Goal: Task Accomplishment & Management: Complete application form

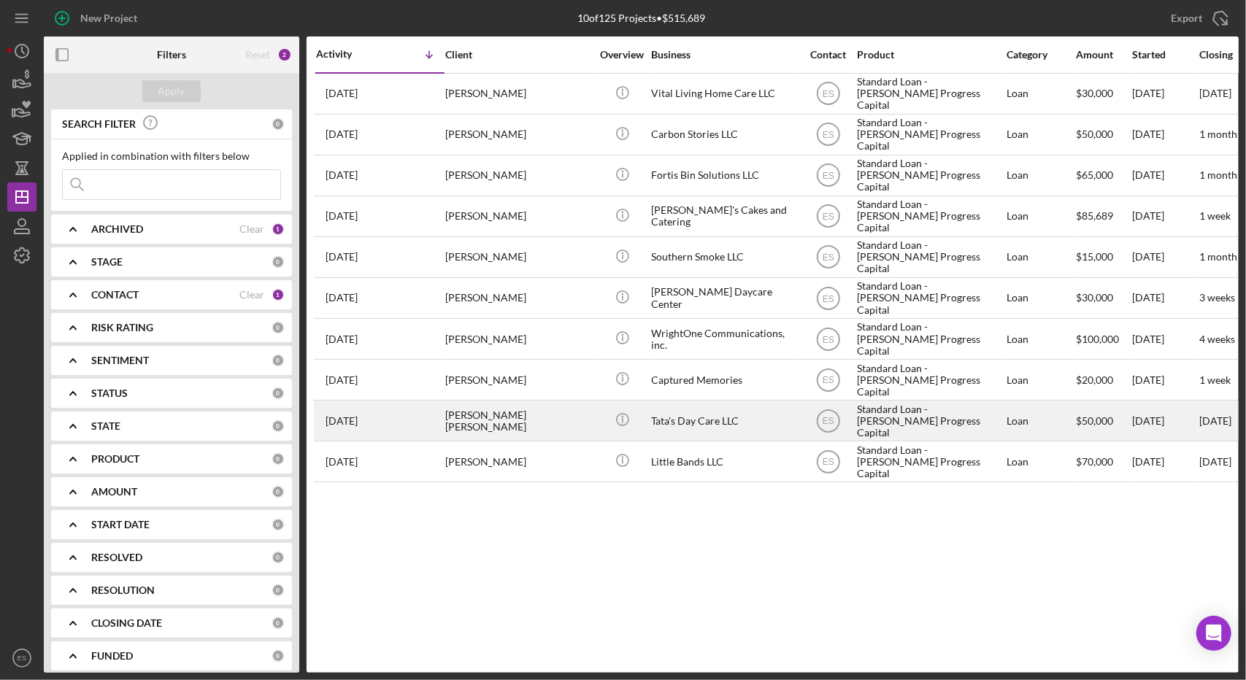
click at [763, 430] on div "Tata's Day Care LLC" at bounding box center [724, 420] width 146 height 39
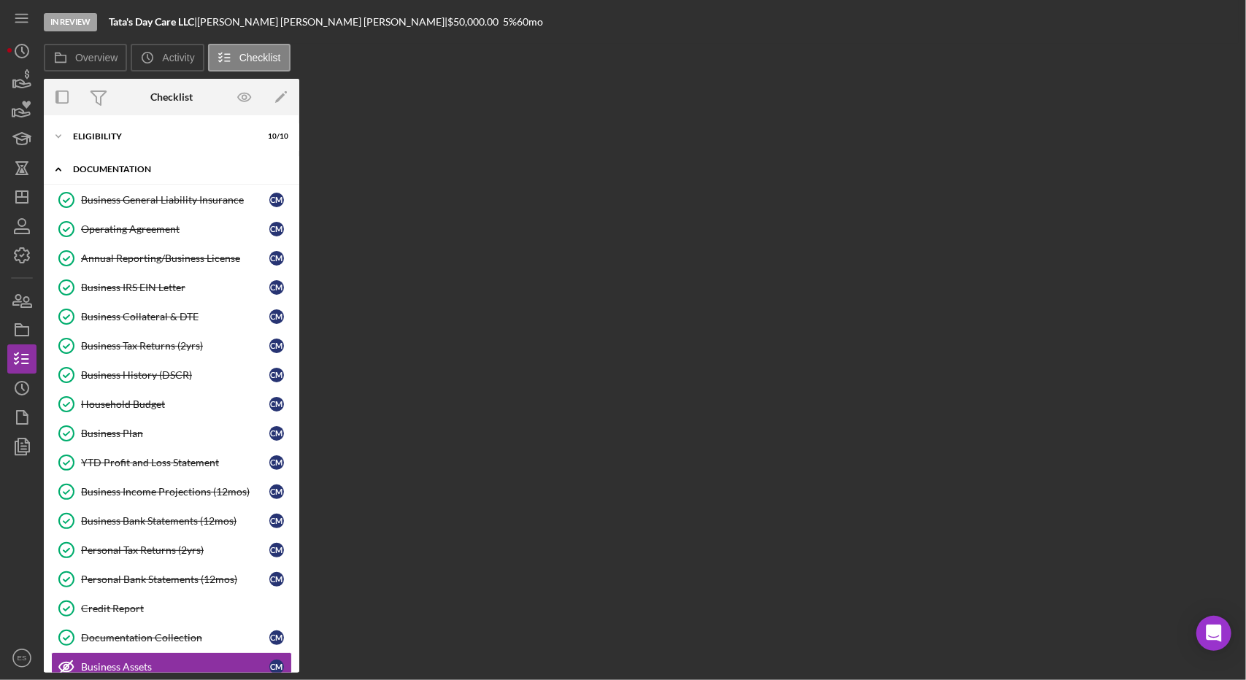
click at [131, 162] on div "Icon/Expander Documentation 16 / 23" at bounding box center [171, 170] width 255 height 30
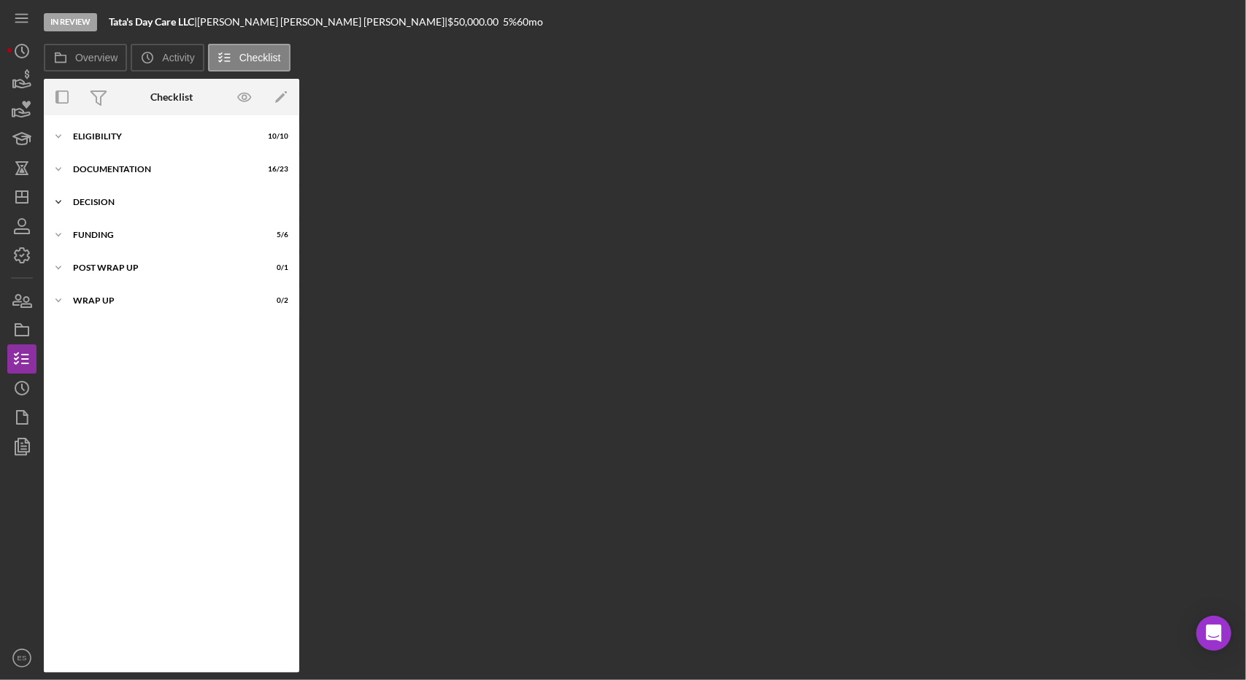
click at [107, 209] on div "Icon/Expander Decision 6 / 6" at bounding box center [171, 202] width 255 height 29
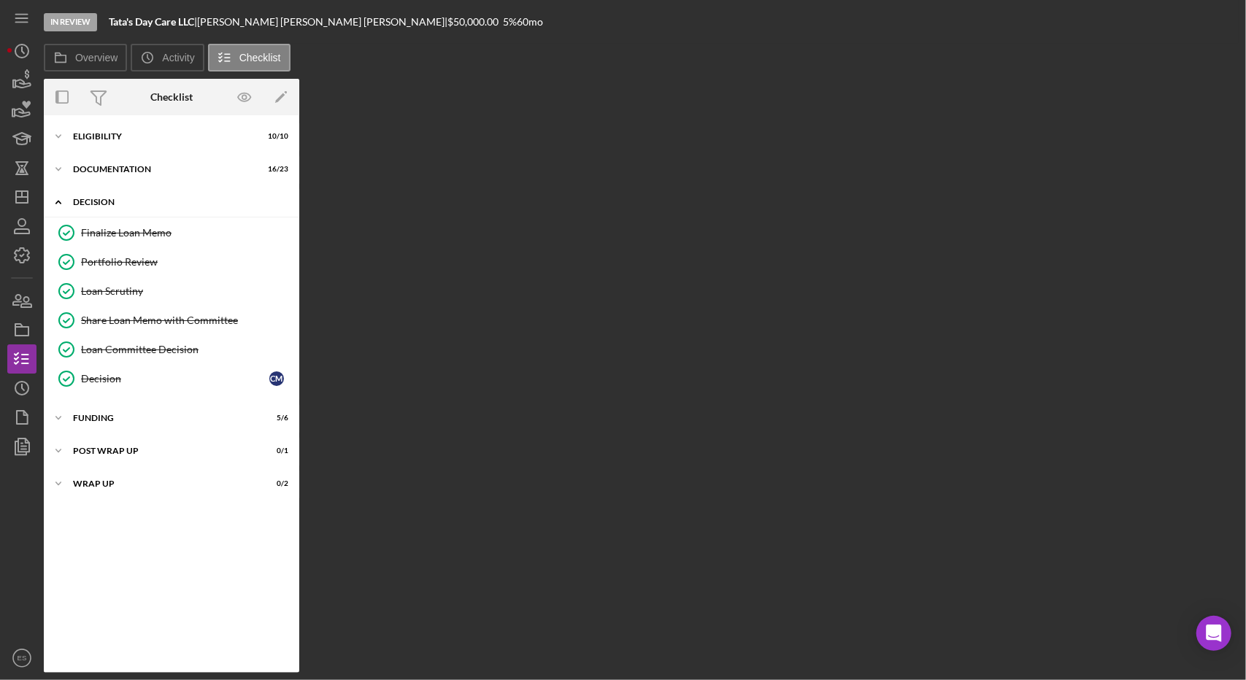
click at [109, 206] on div "Icon/Expander Decision 6 / 6" at bounding box center [171, 203] width 255 height 30
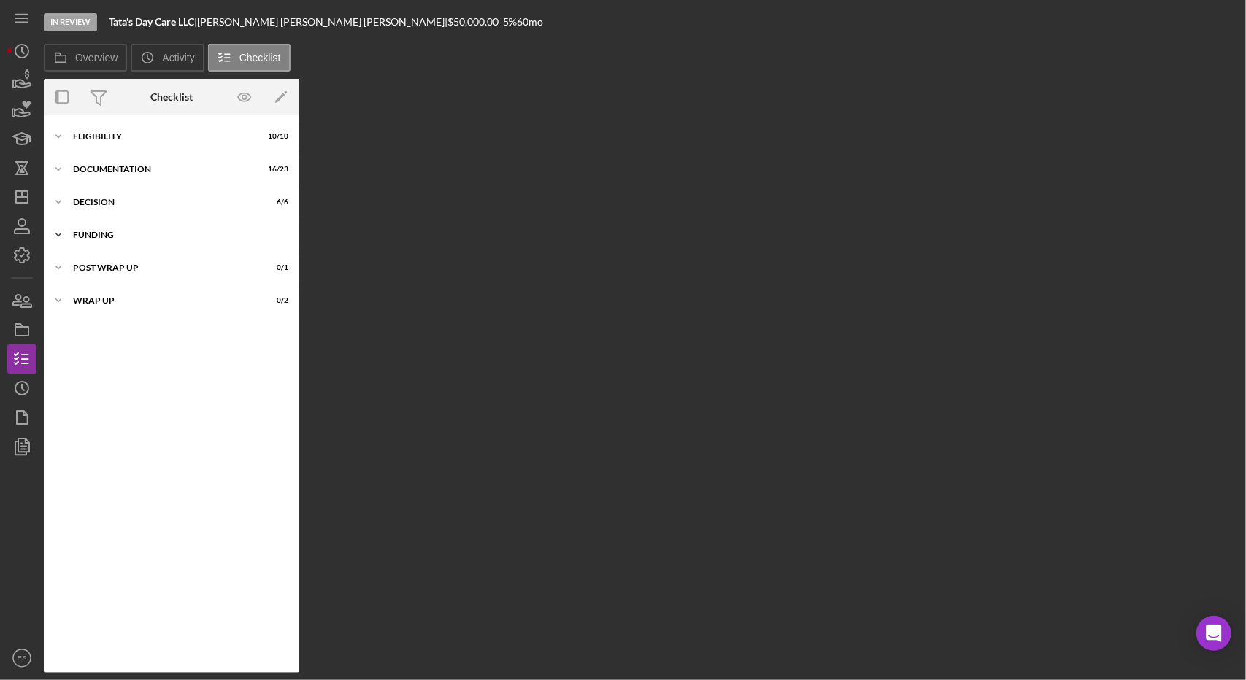
click at [109, 227] on div "Icon/Expander Funding 5 / 6" at bounding box center [171, 234] width 255 height 29
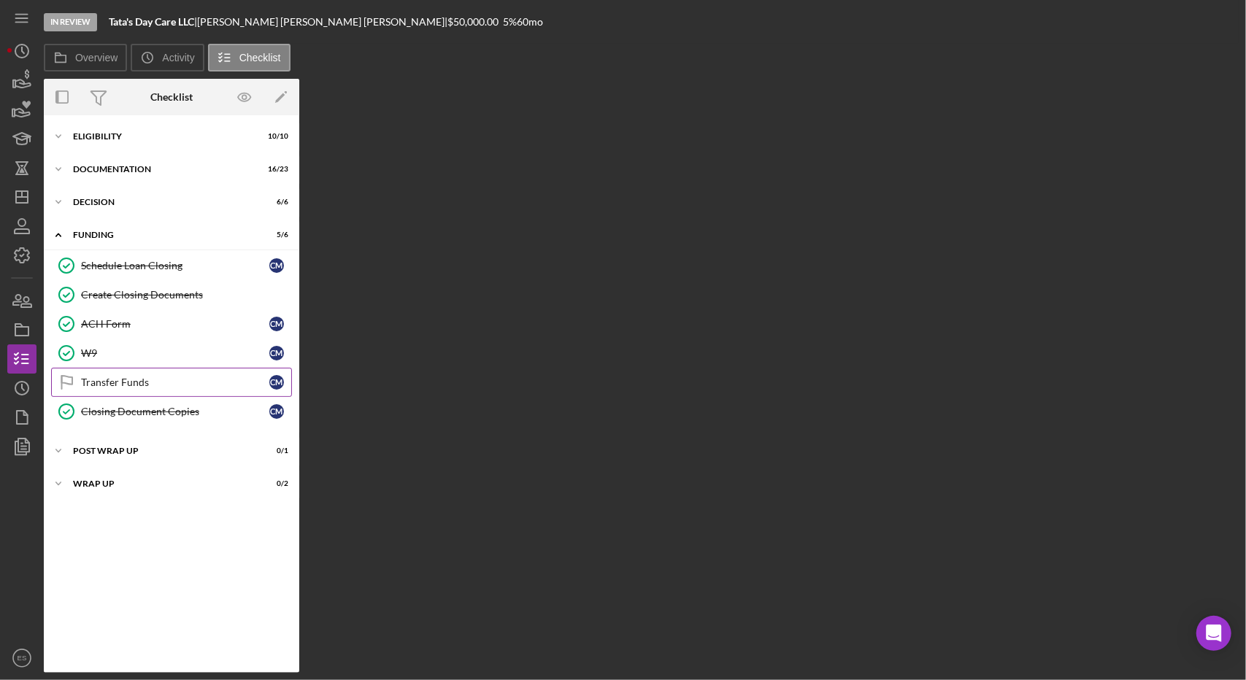
click at [135, 368] on link "Transfer Funds Transfer Funds C M" at bounding box center [171, 382] width 241 height 29
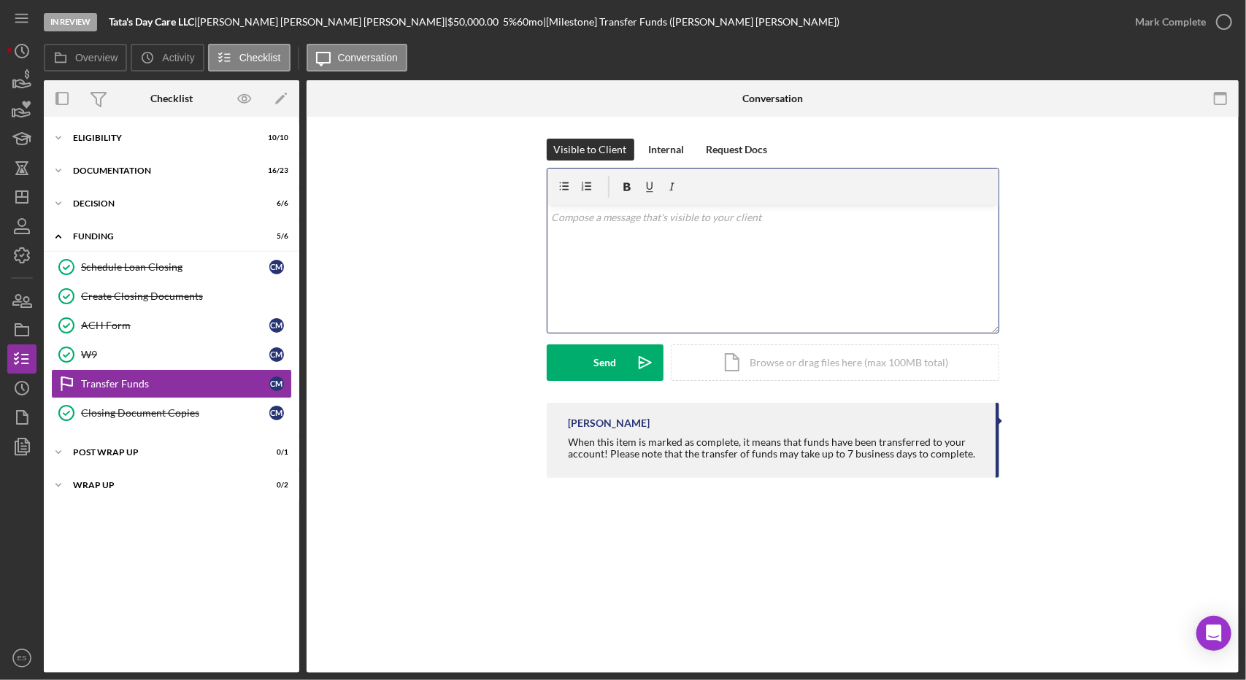
click at [720, 293] on div "v Color teal Color pink Remove color Add row above Add row below Add column bef…" at bounding box center [772, 269] width 451 height 128
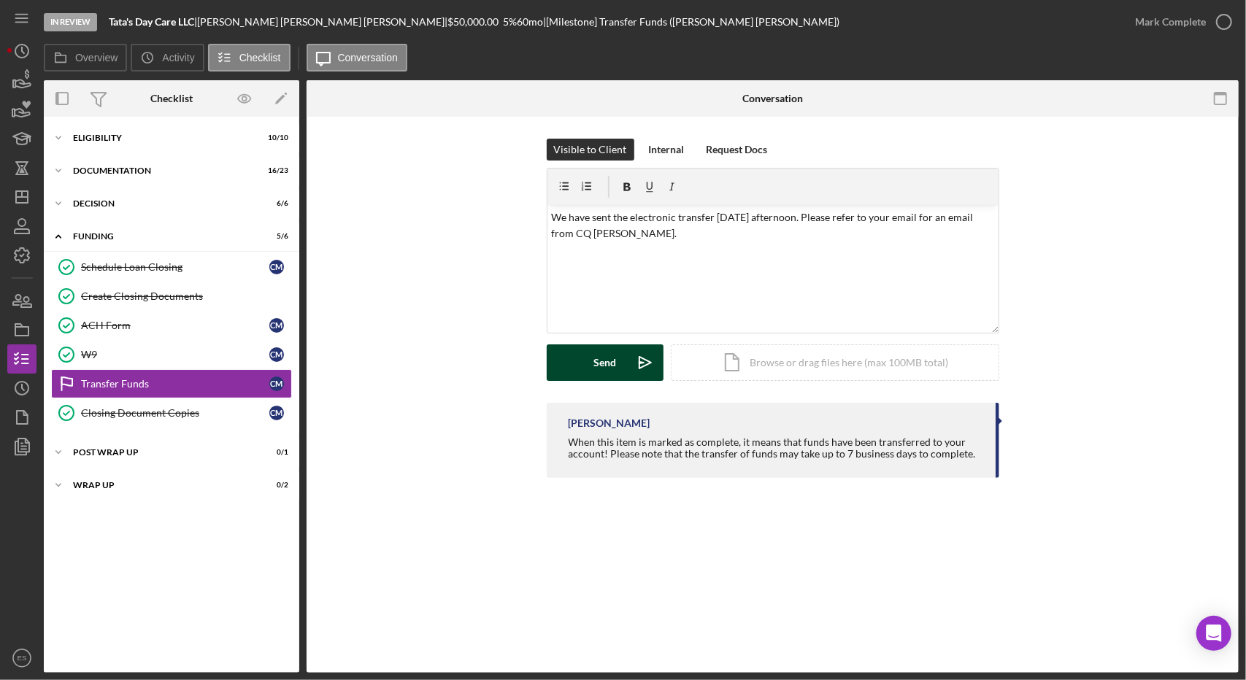
click at [602, 357] on div "Send" at bounding box center [604, 362] width 23 height 36
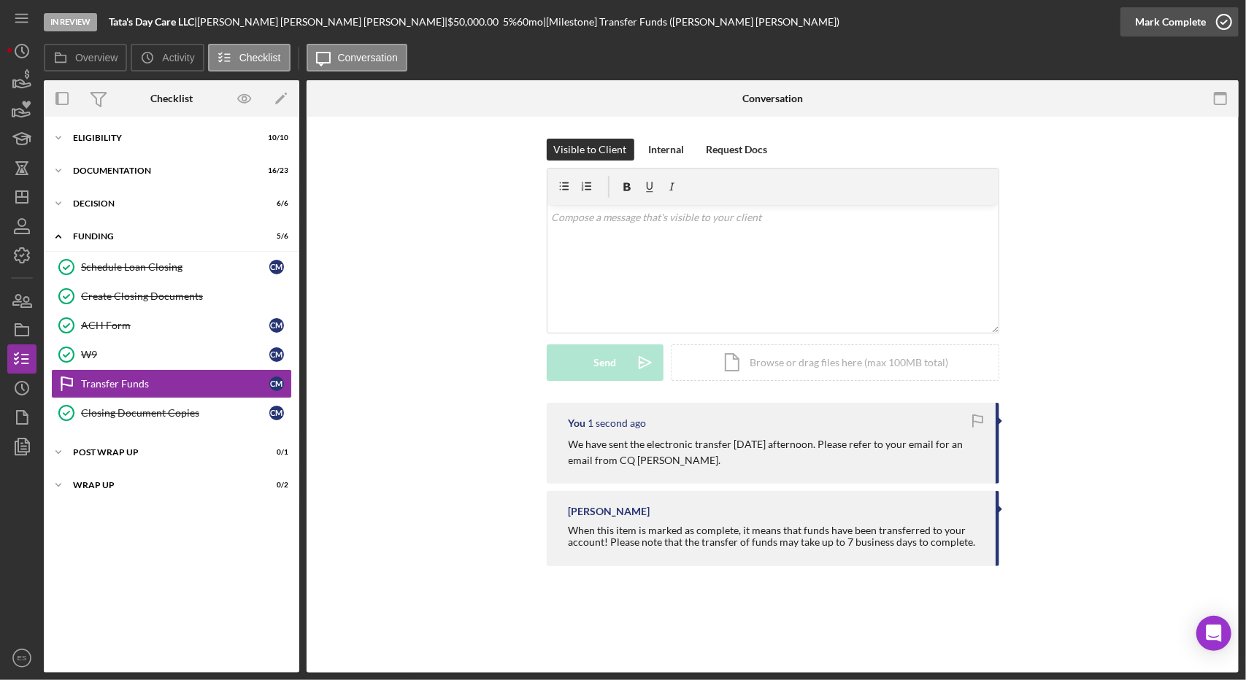
click at [1194, 23] on div "Mark Complete" at bounding box center [1170, 21] width 71 height 29
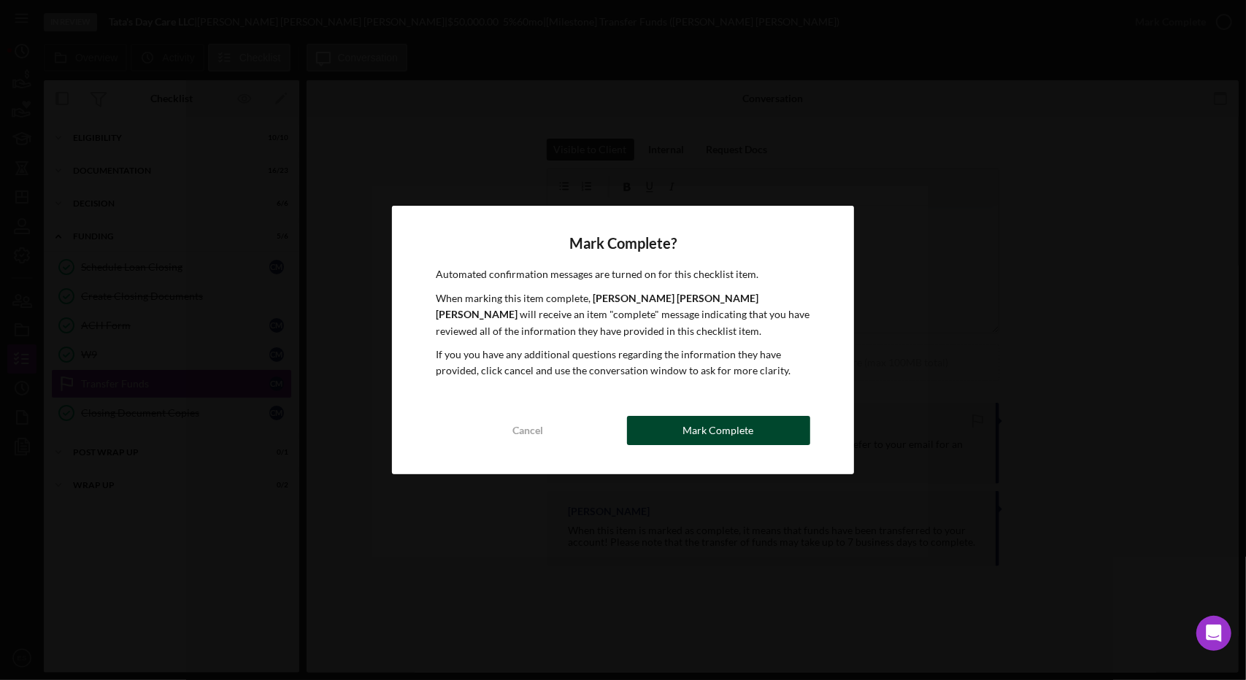
click at [698, 425] on div "Mark Complete" at bounding box center [718, 430] width 71 height 29
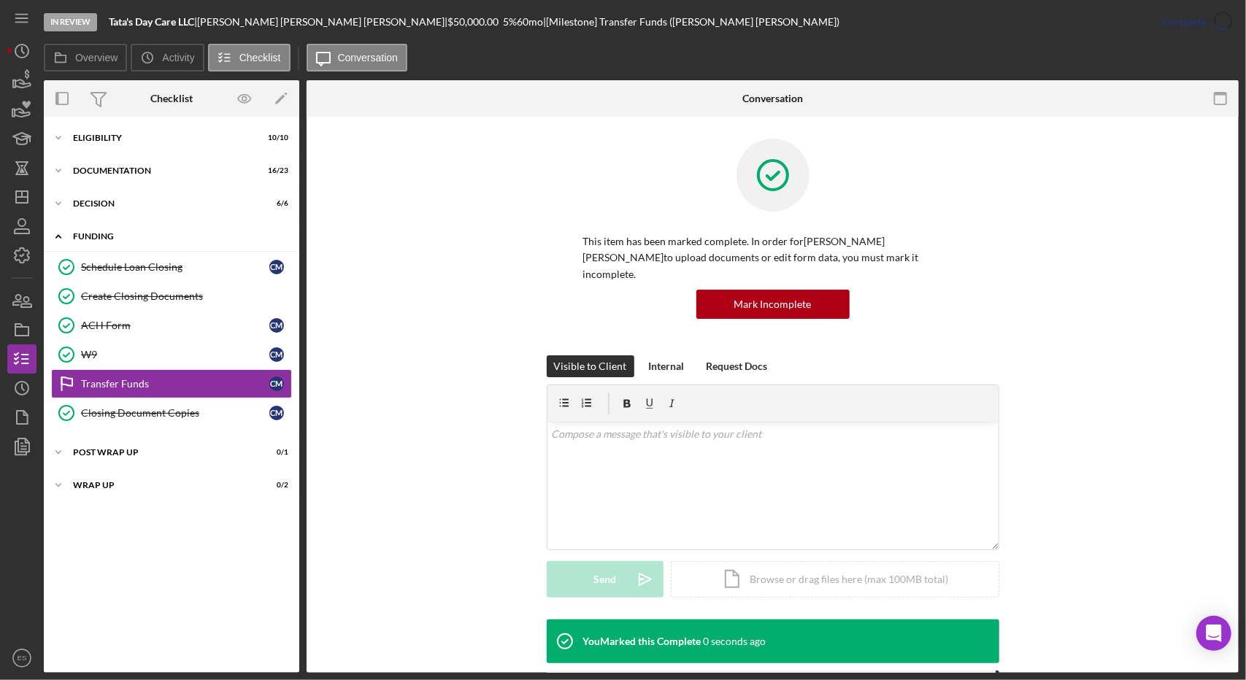
click at [106, 241] on div "Icon/Expander Funding 5 / 6" at bounding box center [171, 237] width 255 height 30
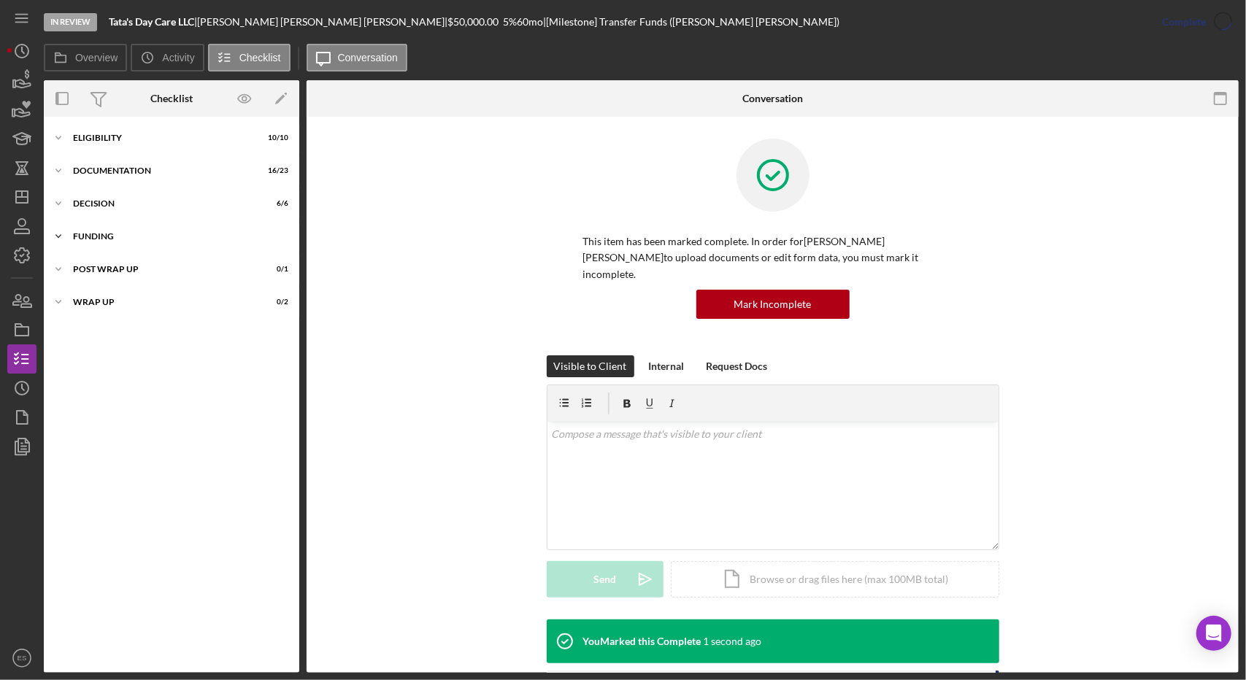
click at [106, 241] on div "Icon/Expander Funding 5 / 6" at bounding box center [171, 236] width 255 height 29
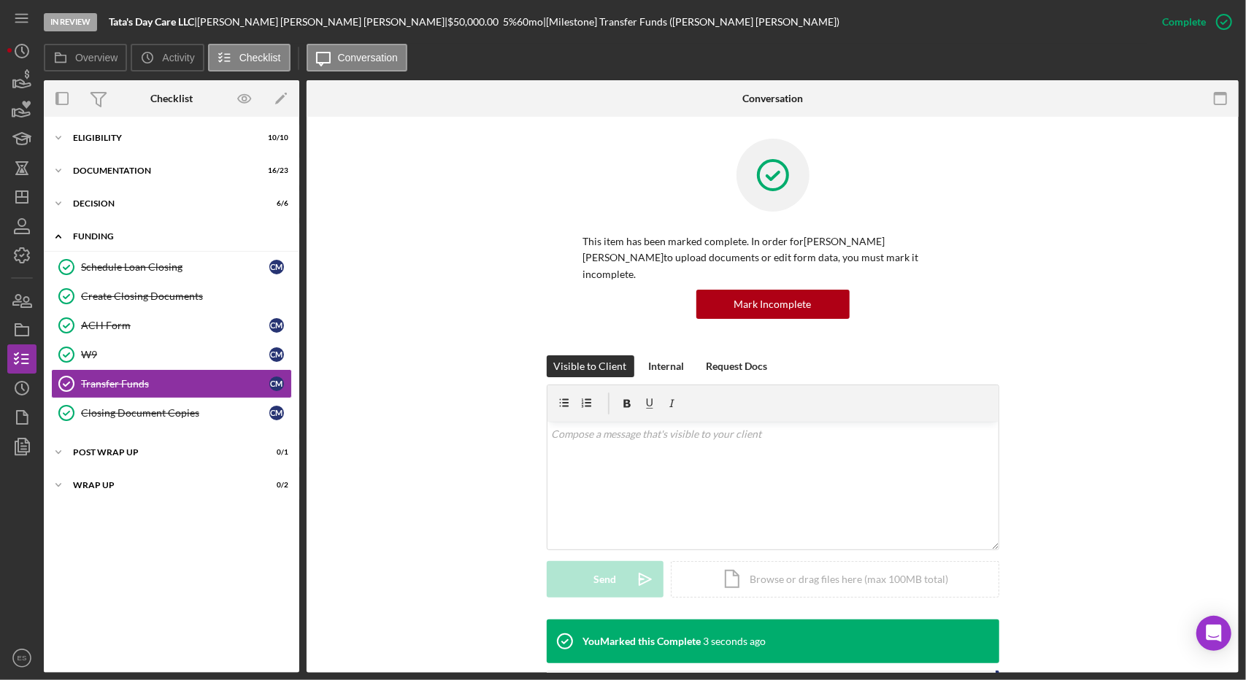
click at [102, 245] on div "Icon/Expander Funding 6 / 6" at bounding box center [171, 237] width 255 height 30
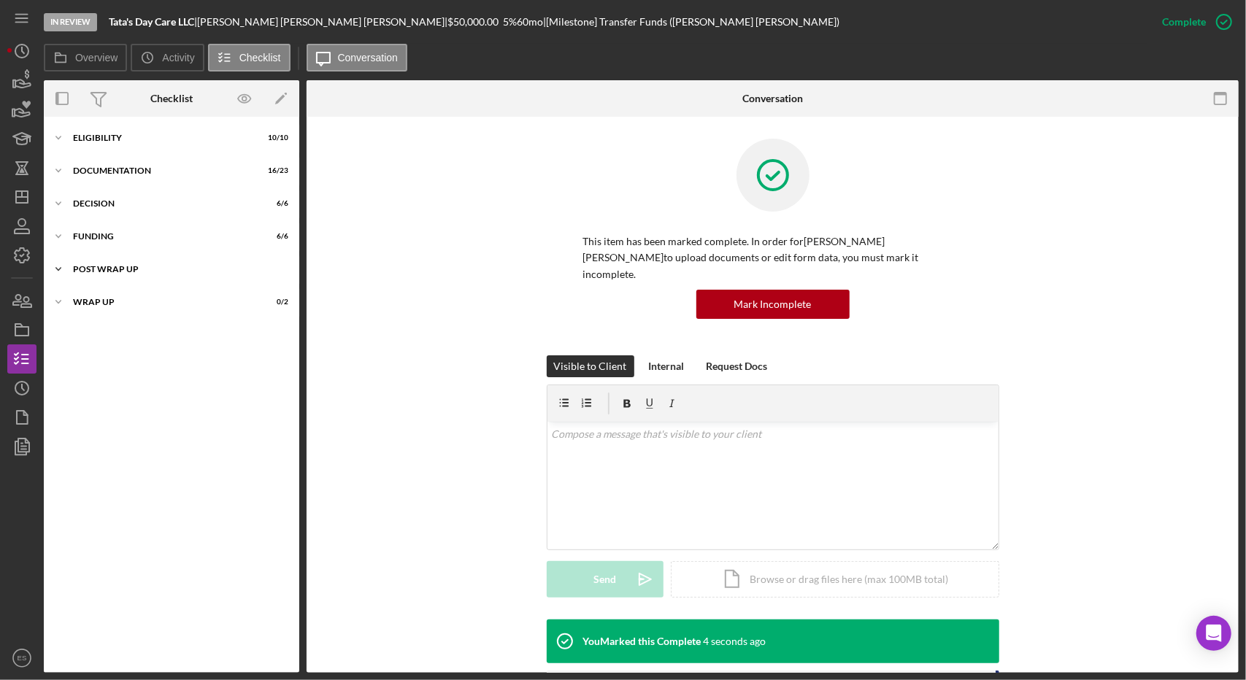
click at [106, 266] on div "Post Wrap Up" at bounding box center [177, 269] width 208 height 9
click at [166, 299] on div "Confirm Funds Have Been Received" at bounding box center [175, 300] width 188 height 12
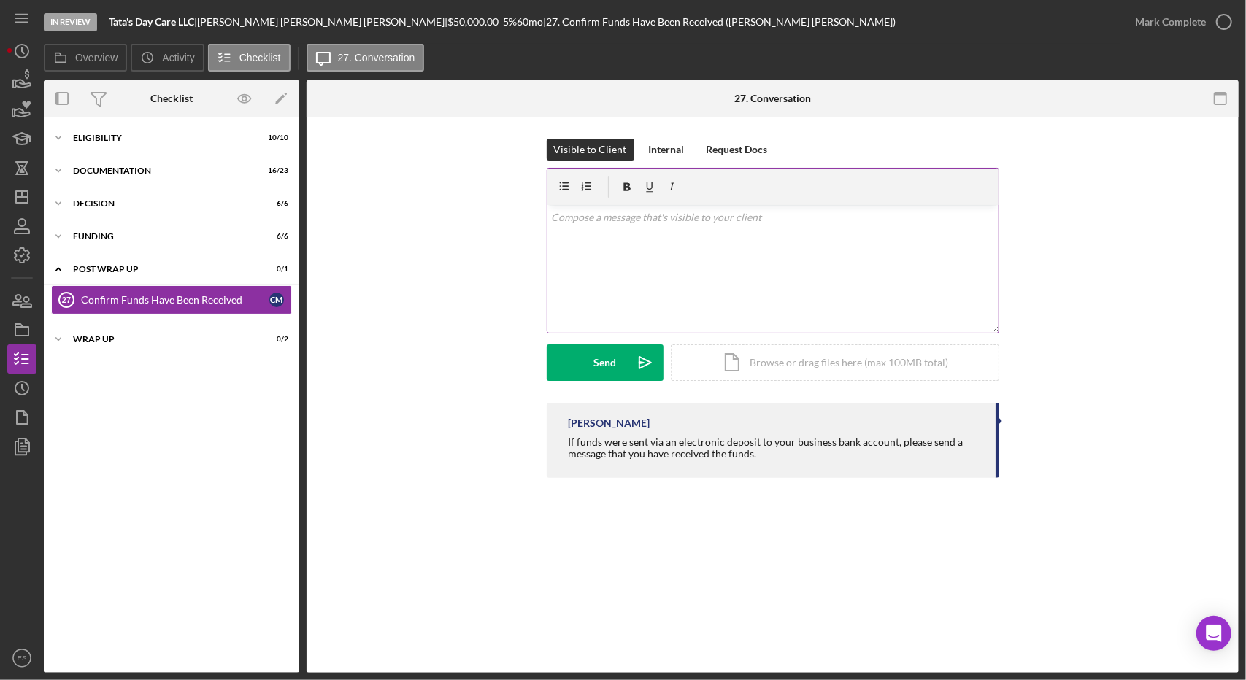
click at [670, 242] on div "v Color teal Color pink Remove color Add row above Add row below Add column bef…" at bounding box center [772, 269] width 451 height 128
click at [625, 361] on button "Send Icon/icon-invite-send" at bounding box center [605, 362] width 117 height 36
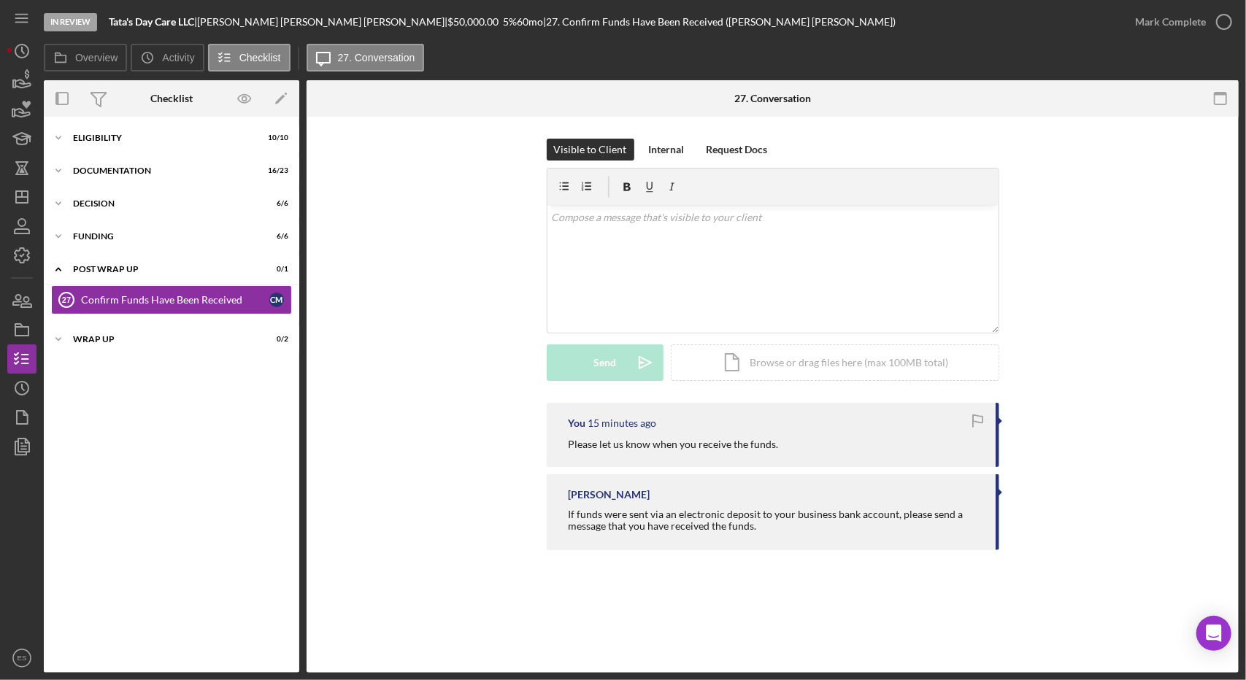
click at [395, 452] on div "You 15 minutes ago Please let us know when you receive the funds. [PERSON_NAME]…" at bounding box center [772, 480] width 888 height 155
click at [395, 452] on div "You 28 minutes ago Please let us know when you receive the funds. [PERSON_NAME]…" at bounding box center [772, 480] width 888 height 155
